Goal: Information Seeking & Learning: Learn about a topic

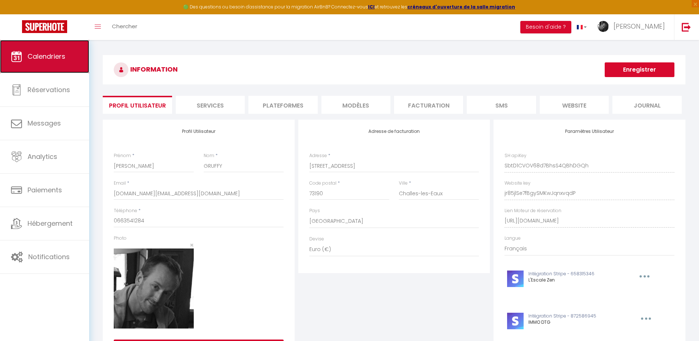
click at [51, 54] on span "Calendriers" at bounding box center [47, 56] width 38 height 9
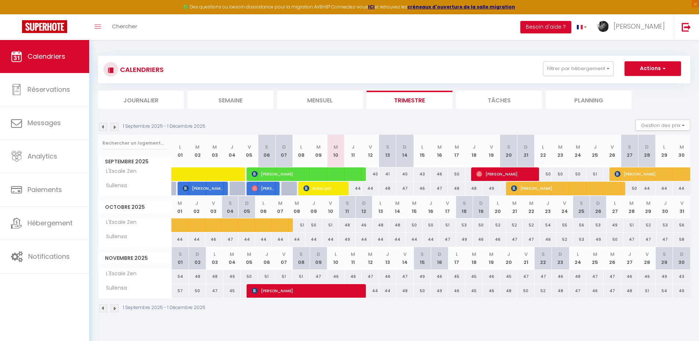
click at [358, 122] on div "1 Septembre 2025 - 1 Décembre 2025 Gestion des prix Nb Nuits minimum Règles Dis…" at bounding box center [394, 127] width 592 height 15
click at [374, 121] on div "1 Septembre 2025 - 1 Décembre 2025 Gestion des prix Nb Nuits minimum Règles Dis…" at bounding box center [394, 127] width 592 height 15
click at [114, 126] on img at bounding box center [114, 127] width 8 height 8
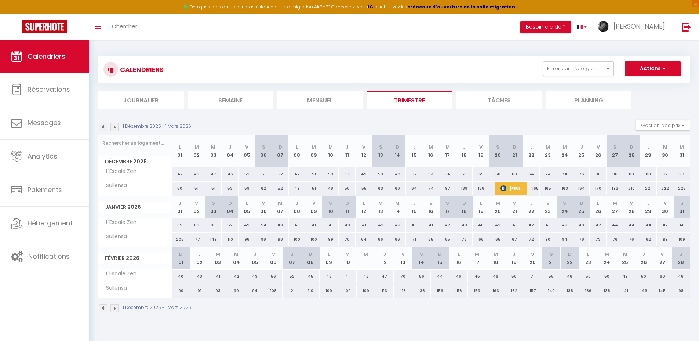
click at [103, 128] on img at bounding box center [103, 127] width 8 height 8
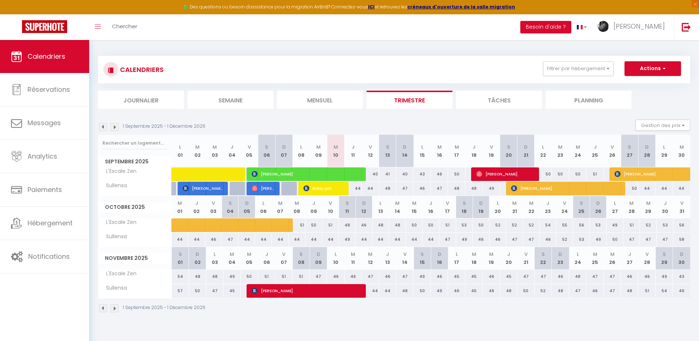
click at [264, 66] on div "CALENDRIERS Filtrer par hébergement Tous L'escale TEST Sullensa L'Escale Zen Ef…" at bounding box center [393, 69] width 581 height 17
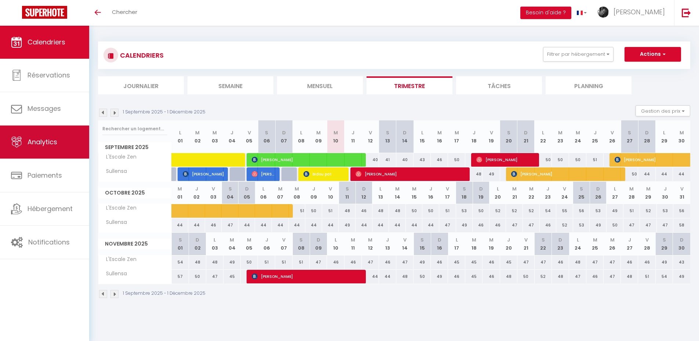
click at [42, 147] on link "Analytics" at bounding box center [44, 141] width 89 height 33
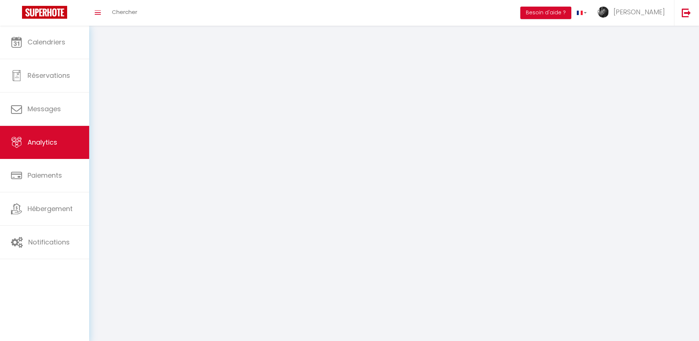
select select "2025"
select select "9"
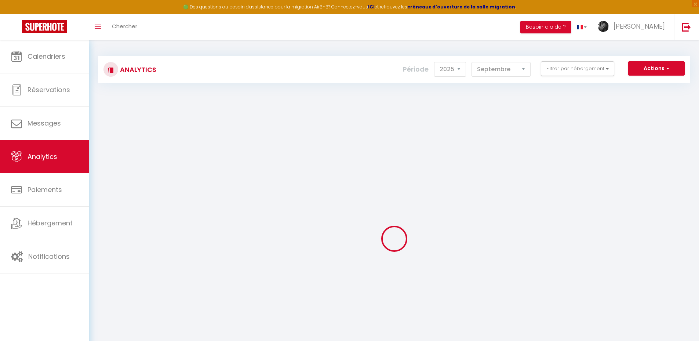
checkbox input "false"
checkbox TEST "false"
checkbox input "false"
checkbox Zen "false"
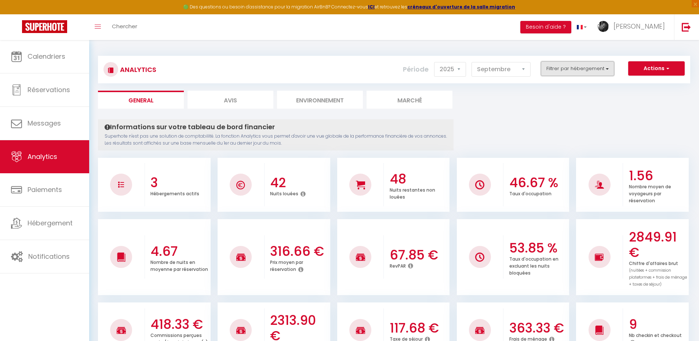
click at [606, 71] on button "Filtrer par hébergement" at bounding box center [577, 68] width 73 height 15
click at [572, 110] on input "checkbox" at bounding box center [598, 110] width 95 height 7
checkbox input "true"
checkbox TEST "false"
checkbox Zen "false"
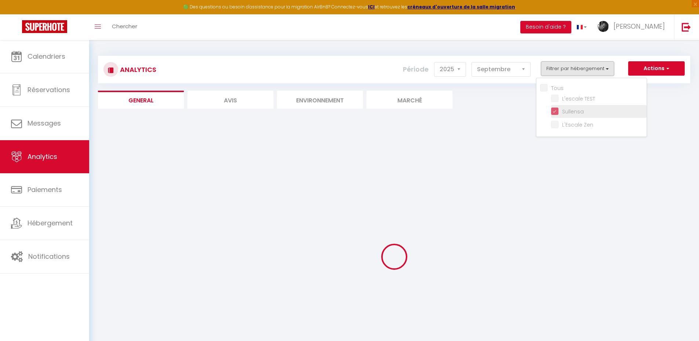
checkbox TEST "false"
checkbox Zen "false"
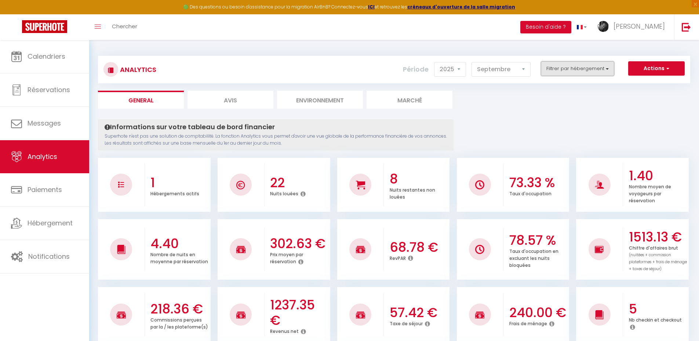
click at [581, 73] on button "Filtrer par hébergement" at bounding box center [577, 68] width 73 height 15
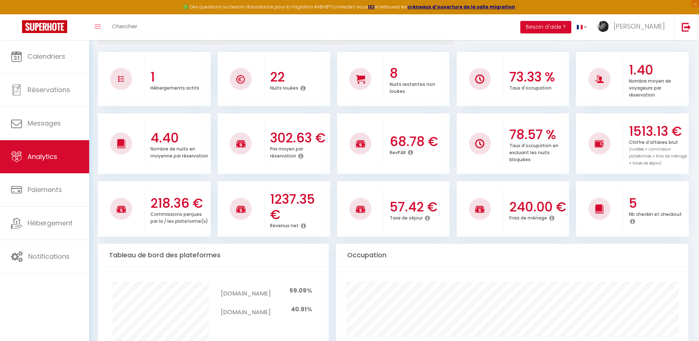
scroll to position [110, 0]
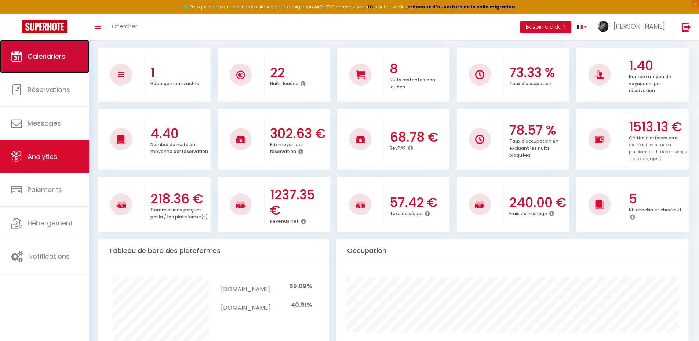
click at [56, 49] on link "Calendriers" at bounding box center [44, 56] width 89 height 33
